Goal: Communication & Community: Share content

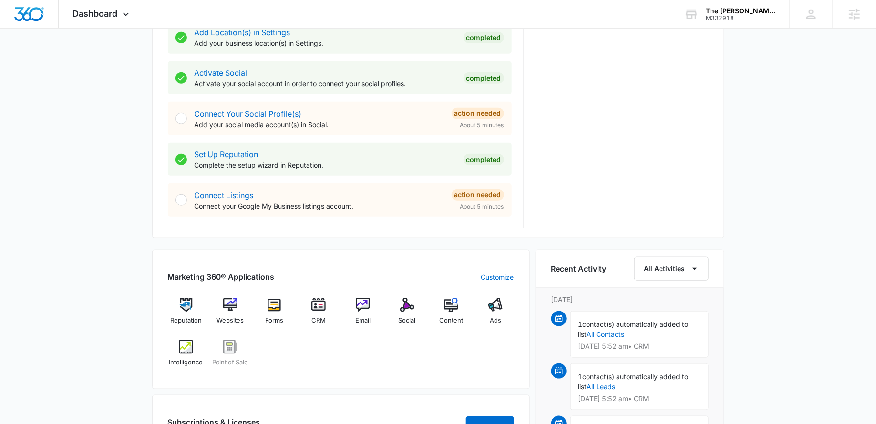
scroll to position [381, 0]
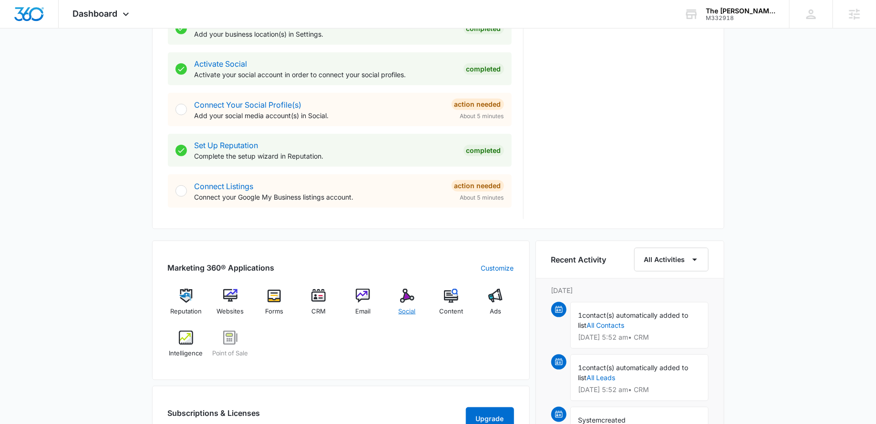
click at [414, 301] on div "Social" at bounding box center [407, 306] width 37 height 34
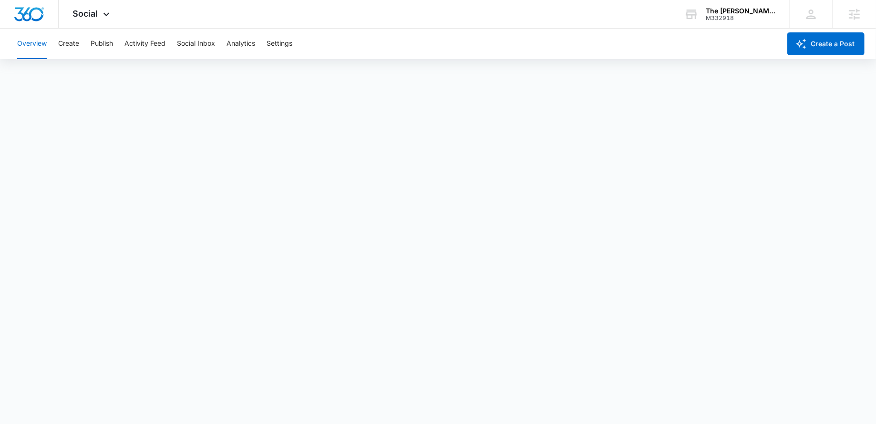
scroll to position [2, 0]
click at [189, 45] on button "Social Inbox" at bounding box center [196, 44] width 38 height 31
click at [75, 40] on button "Create" at bounding box center [68, 44] width 21 height 31
click at [282, 38] on button "Settings" at bounding box center [280, 44] width 26 height 31
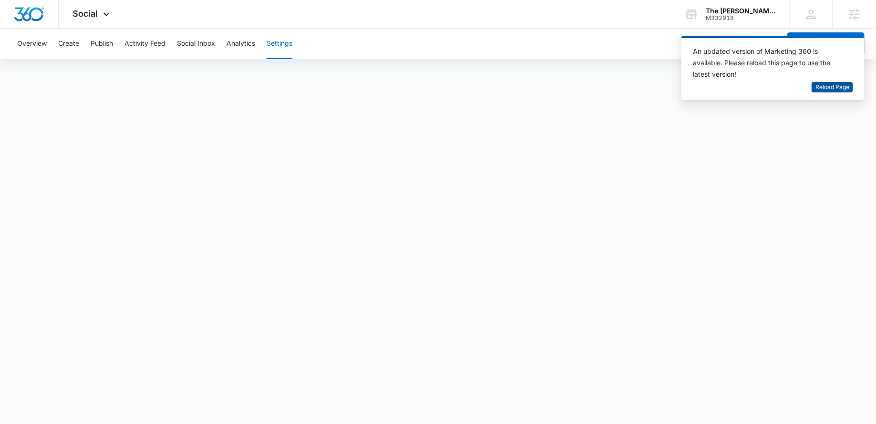
click at [820, 91] on span "Reload Page" at bounding box center [832, 87] width 34 height 9
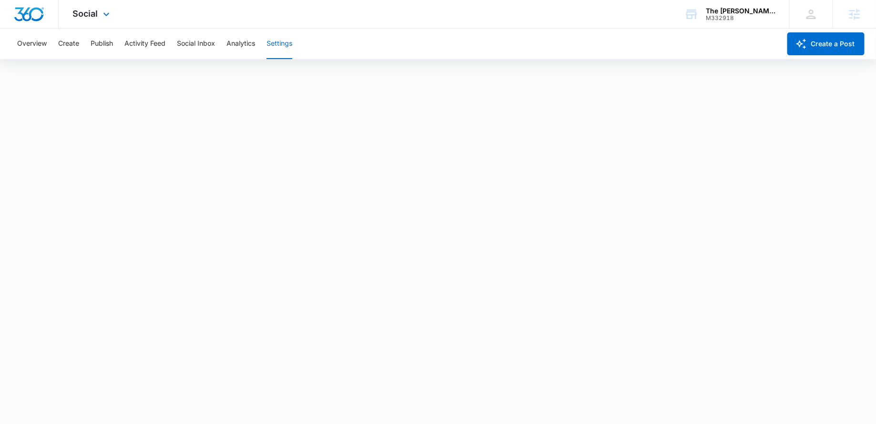
click at [37, 16] on img "Dashboard" at bounding box center [29, 14] width 31 height 14
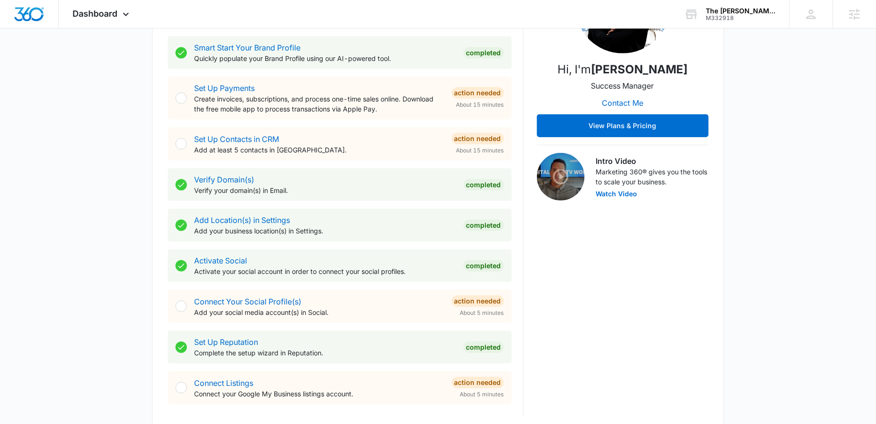
scroll to position [187, 0]
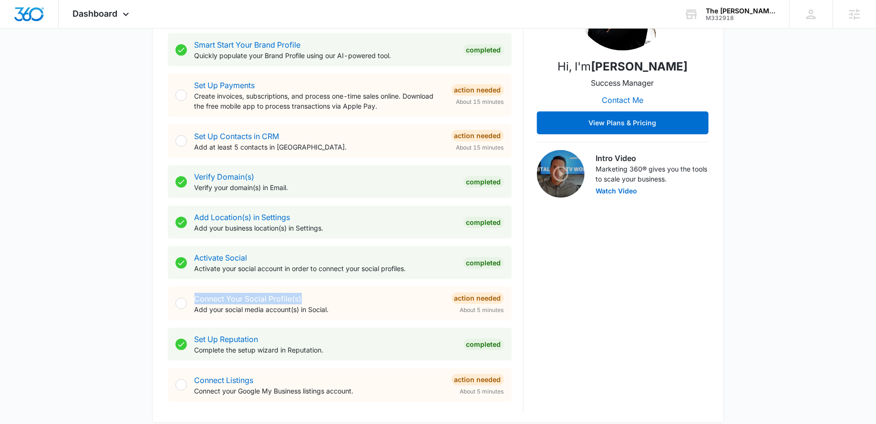
drag, startPoint x: 320, startPoint y: 298, endPoint x: 175, endPoint y: 302, distance: 145.5
click at [175, 302] on div "Connect Your Social Profile(s) Add your social media account(s) in Social. Acti…" at bounding box center [340, 303] width 344 height 33
click at [336, 293] on div "Connect Your Social Profile(s) Add your social media account(s) in Social." at bounding box center [319, 303] width 249 height 21
click at [268, 298] on link "Connect Your Social Profile(s)" at bounding box center [248, 299] width 107 height 10
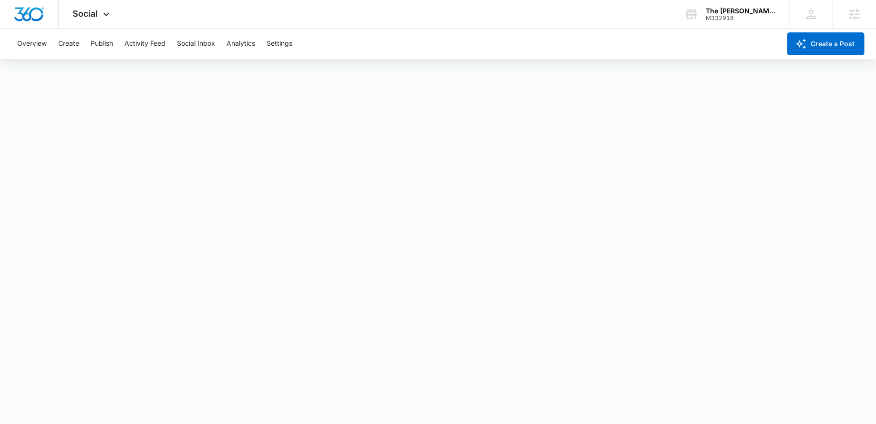
click at [347, 40] on div "Overview Create Publish Activity Feed Social Inbox Analytics Settings" at bounding box center [395, 44] width 769 height 31
click at [285, 44] on button "Settings" at bounding box center [280, 44] width 26 height 31
click at [90, 10] on span "Social" at bounding box center [85, 14] width 25 height 10
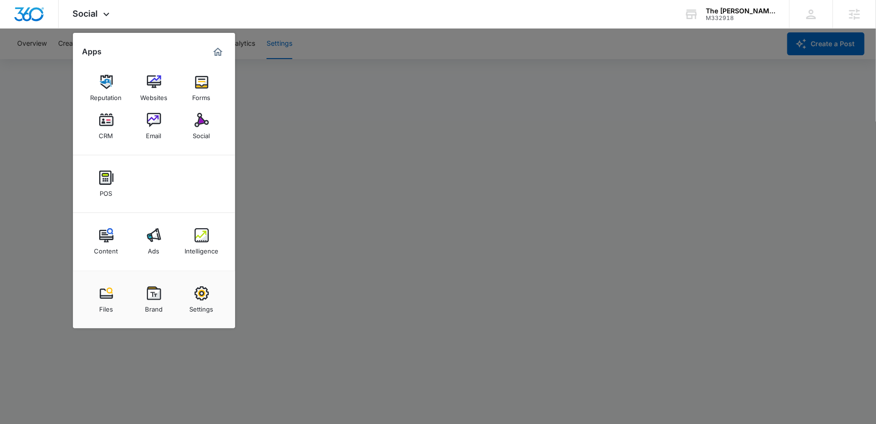
click at [314, 72] on div at bounding box center [438, 212] width 876 height 424
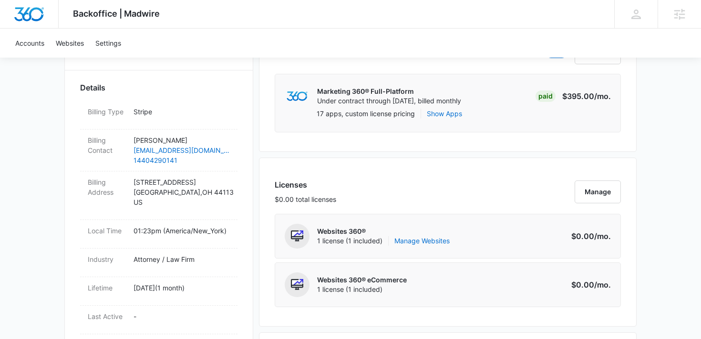
scroll to position [33, 0]
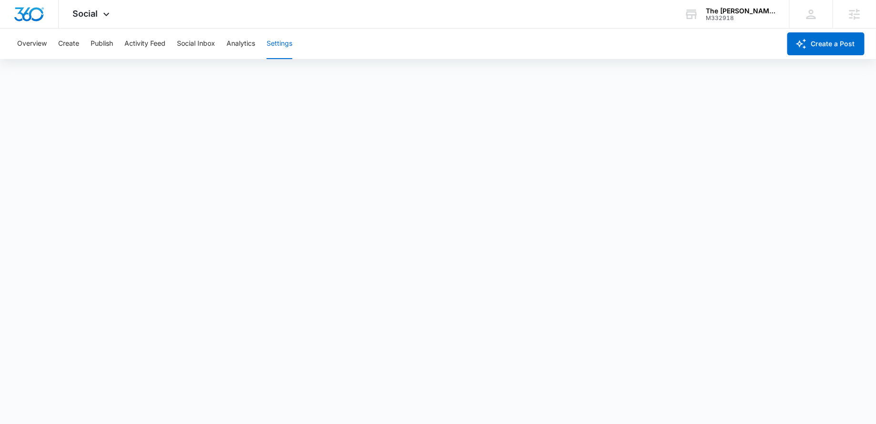
scroll to position [2, 0]
click at [110, 41] on button "Publish" at bounding box center [102, 44] width 22 height 31
click at [42, 40] on button "Overview" at bounding box center [32, 44] width 30 height 31
